Goal: Transaction & Acquisition: Purchase product/service

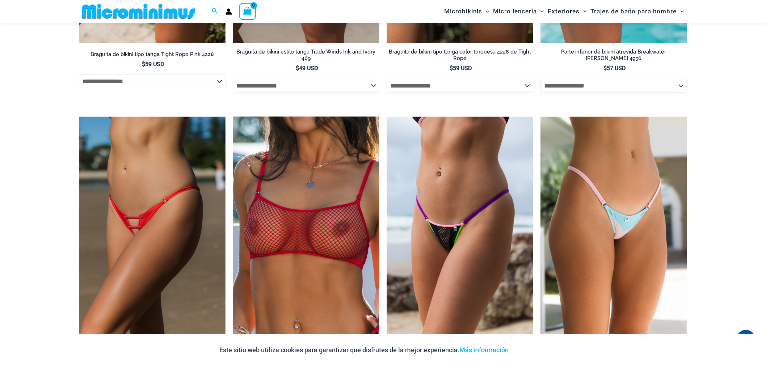
scroll to position [2521, 0]
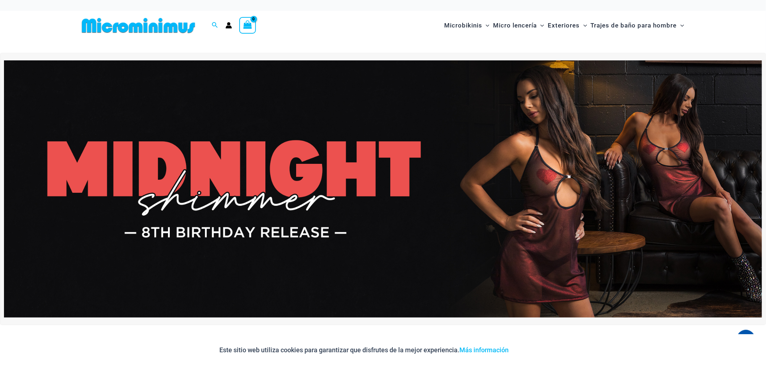
click at [469, 44] on div at bounding box center [383, 46] width 608 height 13
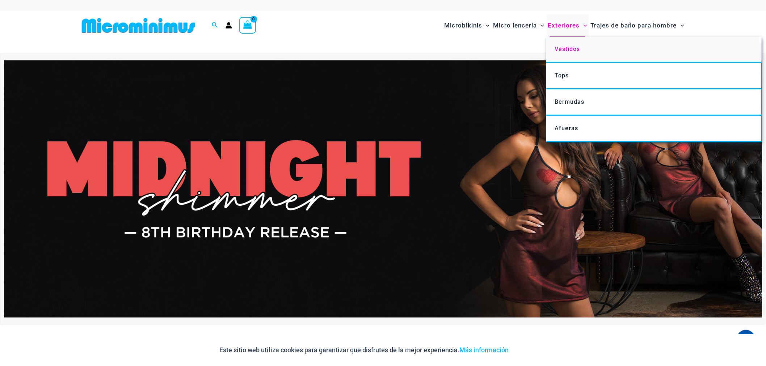
click at [569, 50] on font "Vestidos" at bounding box center [566, 49] width 25 height 7
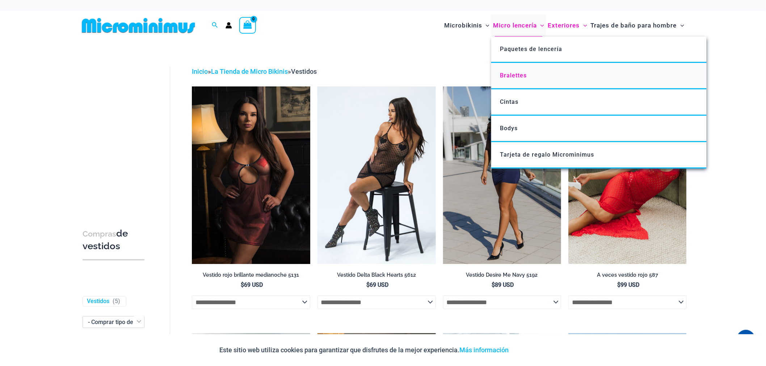
click at [513, 75] on font "Bralettes" at bounding box center [513, 75] width 27 height 7
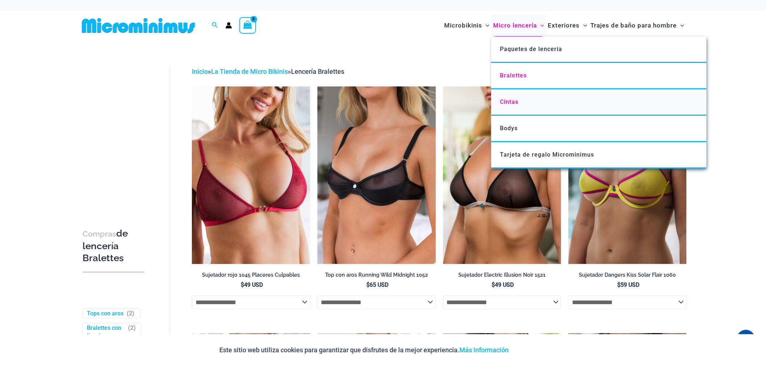
click at [510, 100] on font "Cintas" at bounding box center [509, 101] width 18 height 7
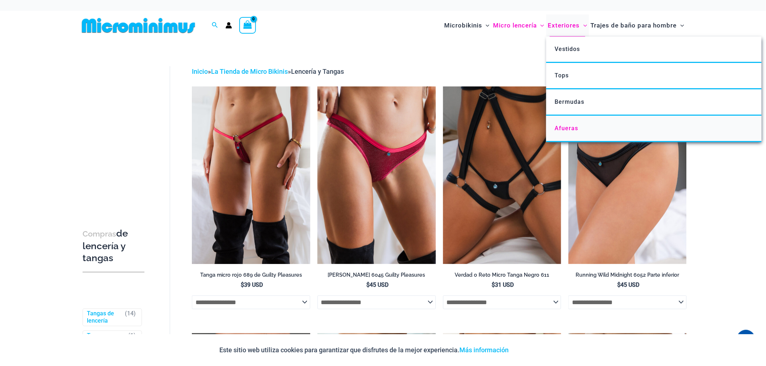
click at [572, 127] on font "Afueras" at bounding box center [566, 128] width 24 height 7
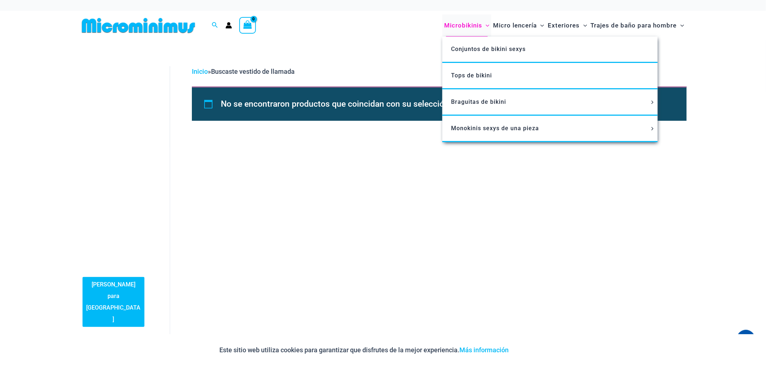
click at [461, 24] on font "Microbikinis" at bounding box center [463, 25] width 38 height 7
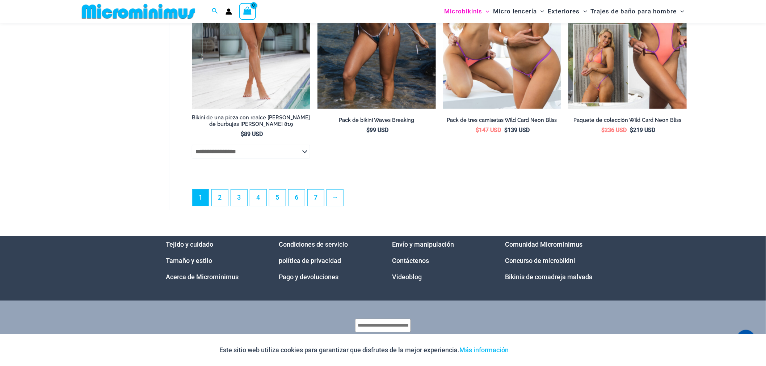
scroll to position [2097, 0]
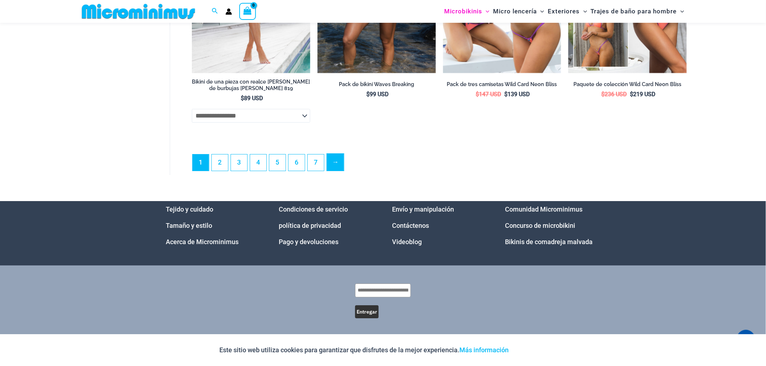
click at [332, 162] on link "→" at bounding box center [335, 162] width 17 height 17
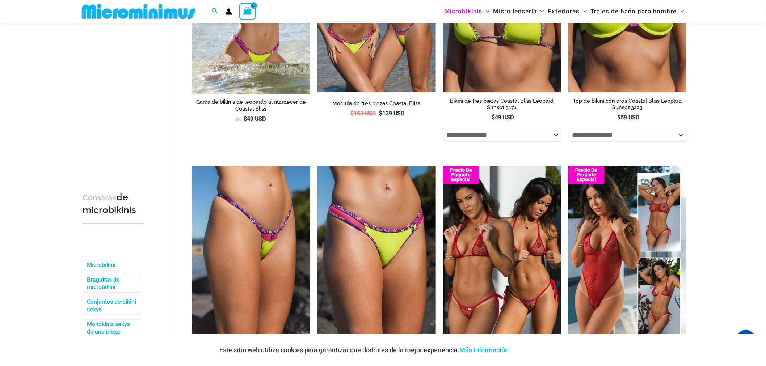
scroll to position [919, 0]
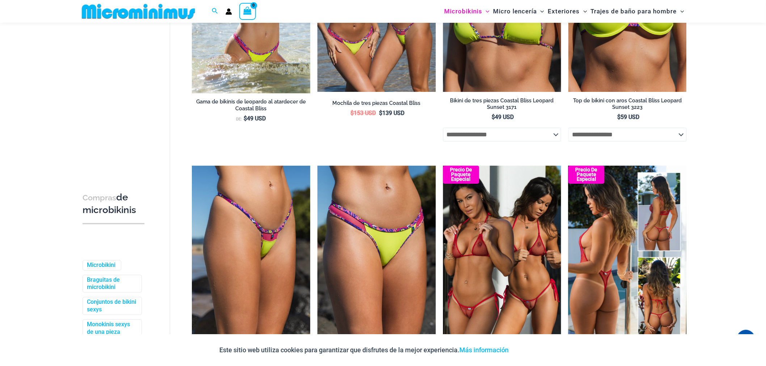
click at [592, 238] on img at bounding box center [627, 254] width 118 height 177
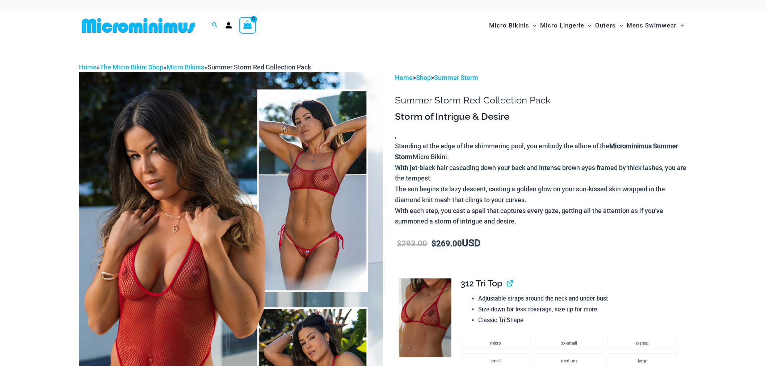
click at [227, 164] on img at bounding box center [231, 300] width 304 height 456
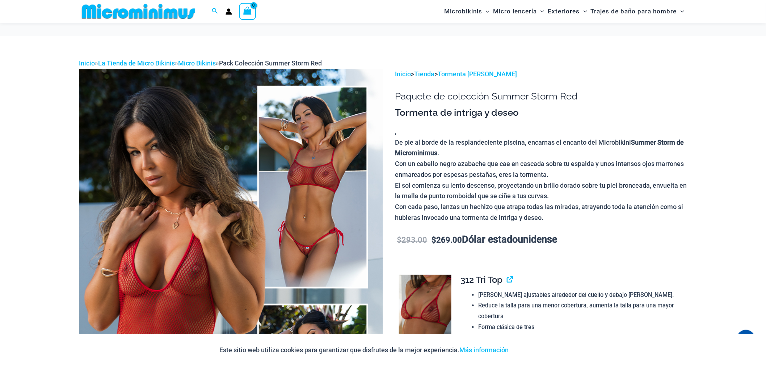
scroll to position [194, 0]
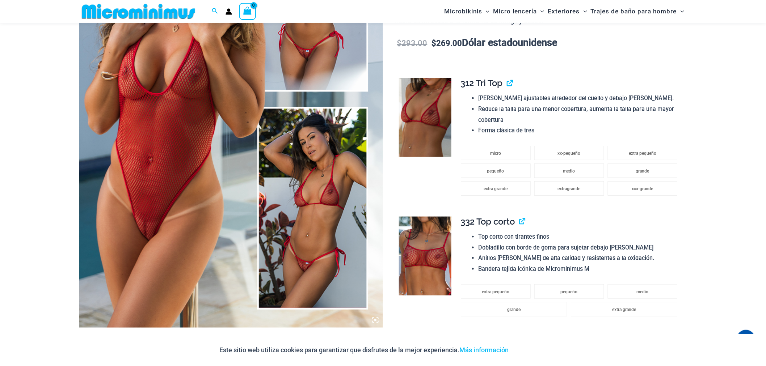
click at [307, 160] on img at bounding box center [231, 100] width 304 height 456
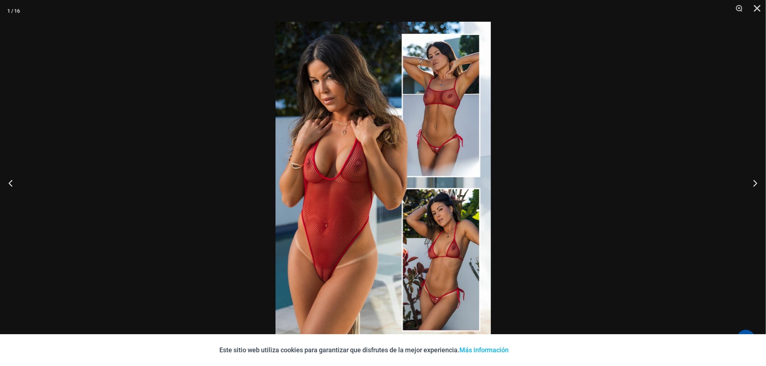
click at [307, 160] on img at bounding box center [382, 183] width 215 height 323
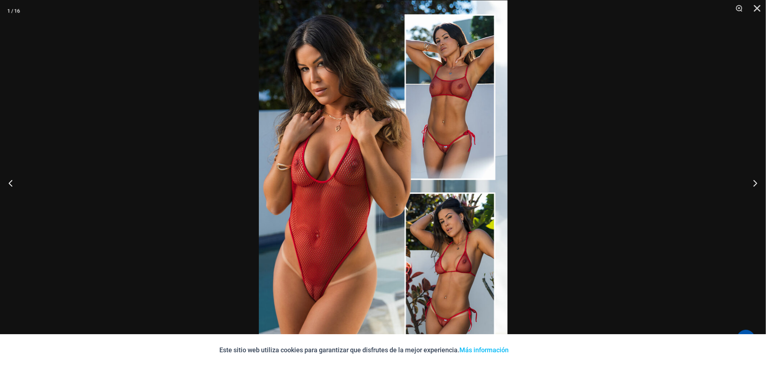
click at [307, 160] on img at bounding box center [383, 186] width 249 height 373
